Goal: Task Accomplishment & Management: Manage account settings

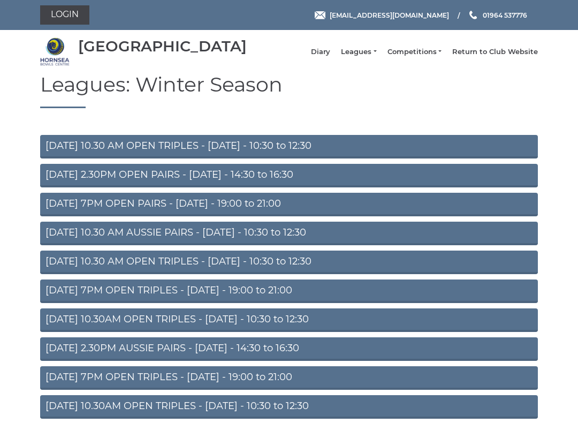
click at [59, 18] on link "Login" at bounding box center [64, 14] width 49 height 19
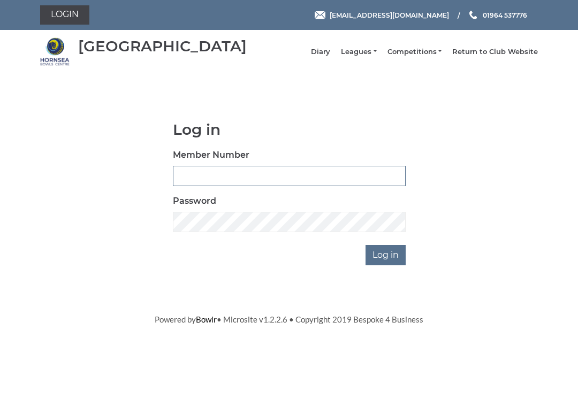
click at [309, 182] on input "Member Number" at bounding box center [289, 176] width 233 height 20
type input "0046"
click at [386, 263] on input "Log in" at bounding box center [385, 255] width 40 height 20
click at [386, 262] on input "Log in" at bounding box center [385, 255] width 40 height 20
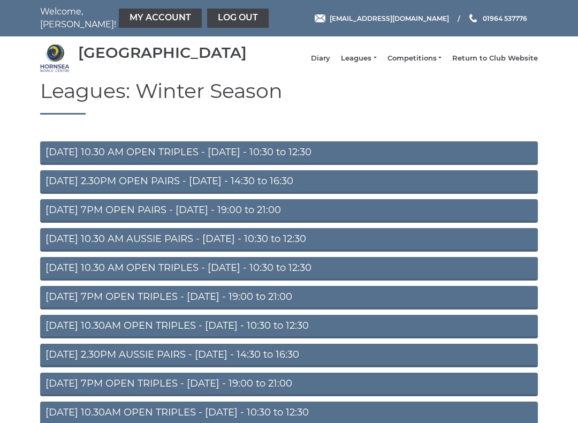
click at [129, 13] on link "My Account" at bounding box center [160, 18] width 83 height 19
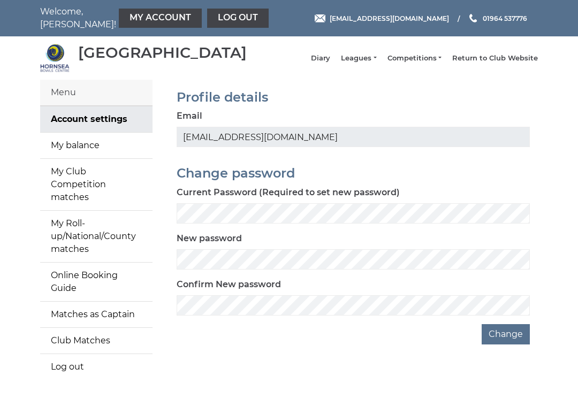
click at [102, 152] on link "My balance" at bounding box center [96, 146] width 112 height 26
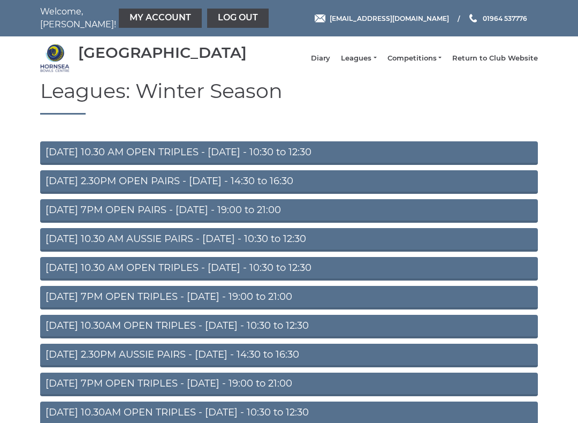
click at [207, 18] on link "Log out" at bounding box center [238, 18] width 62 height 19
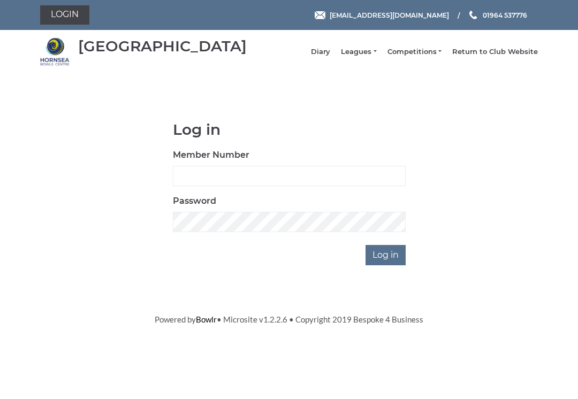
click at [328, 186] on input "Member Number" at bounding box center [289, 176] width 233 height 20
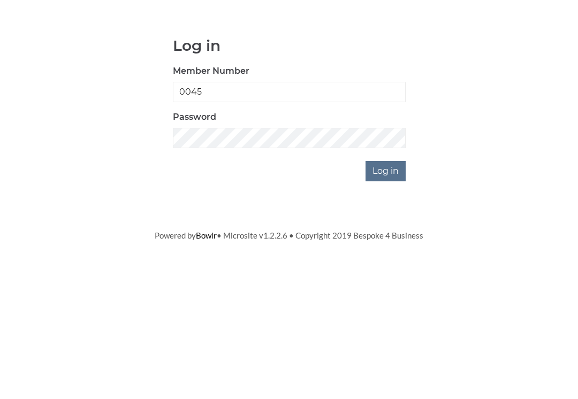
type input "0045"
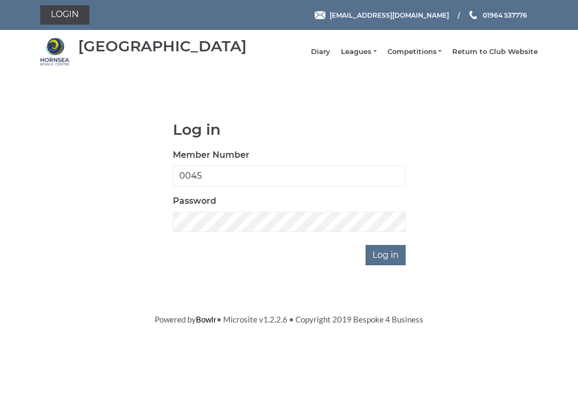
click at [394, 264] on input "Log in" at bounding box center [385, 255] width 40 height 20
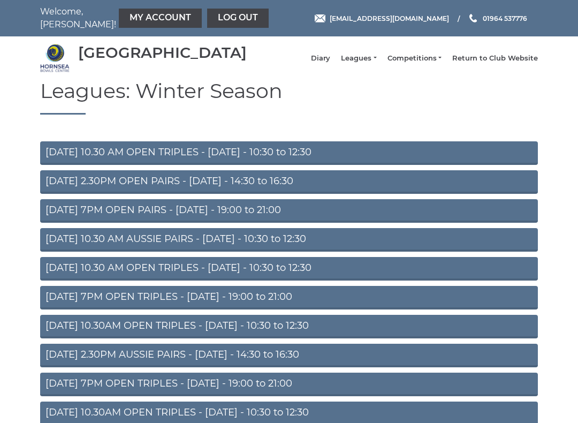
click at [122, 22] on link "My Account" at bounding box center [160, 18] width 83 height 19
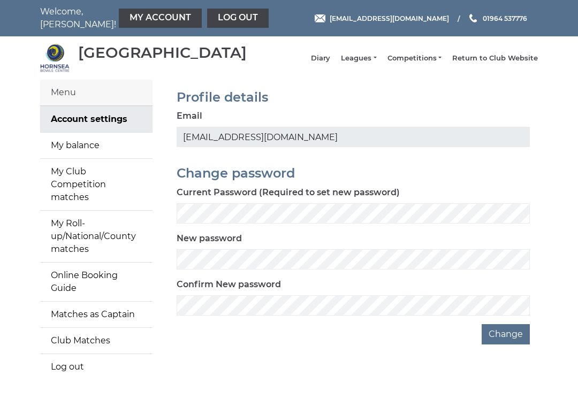
click at [111, 156] on link "My balance" at bounding box center [96, 146] width 112 height 26
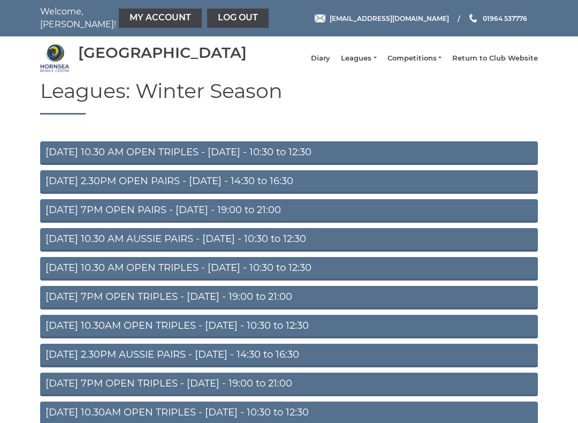
scroll to position [12, 0]
